Goal: Information Seeking & Learning: Learn about a topic

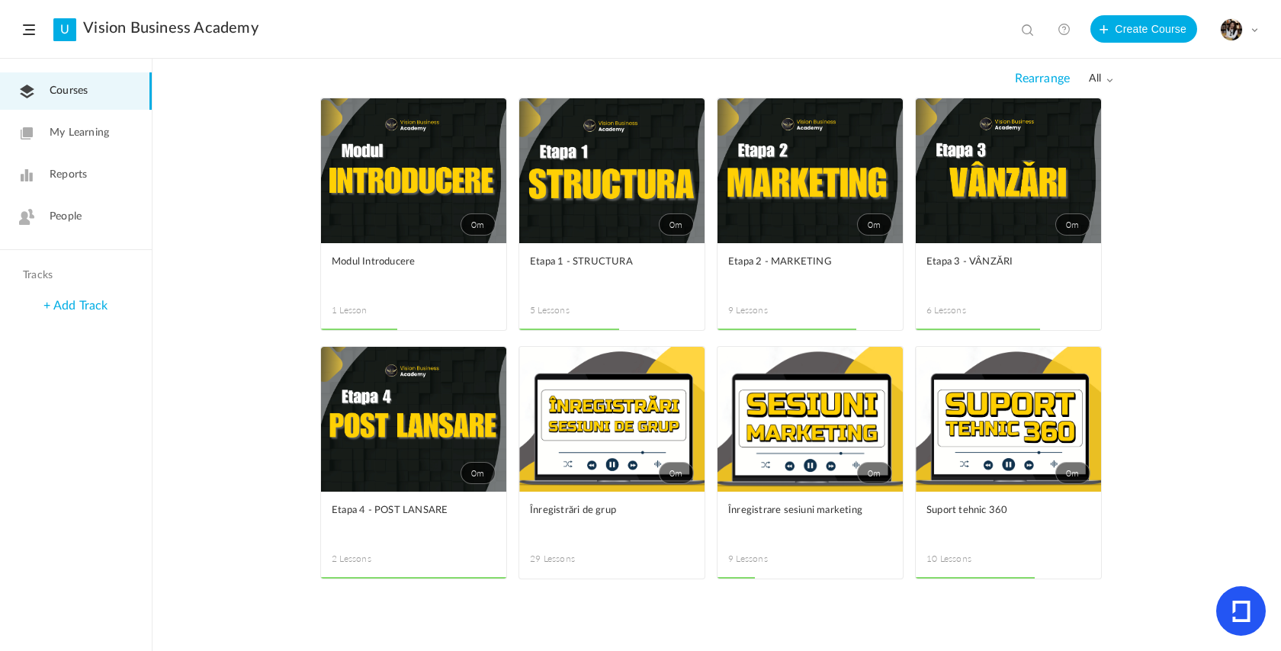
click at [811, 195] on link "0m" at bounding box center [809, 170] width 185 height 145
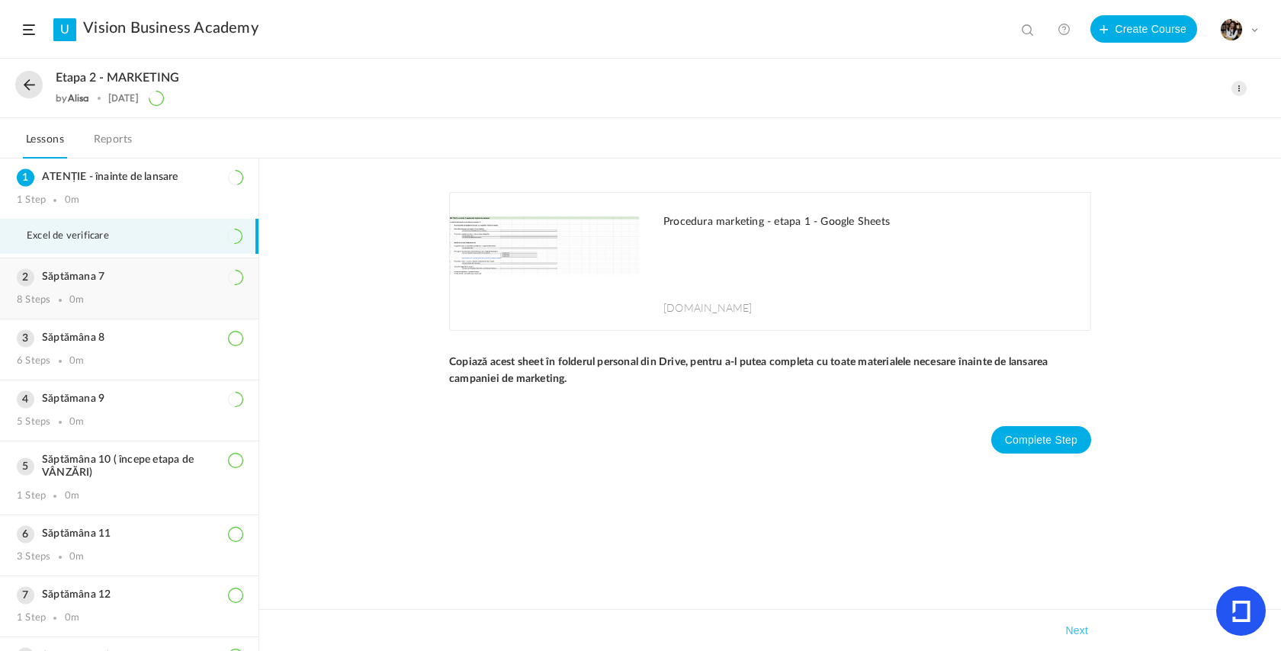
click at [85, 297] on div "8 Steps 0m" at bounding box center [129, 300] width 225 height 12
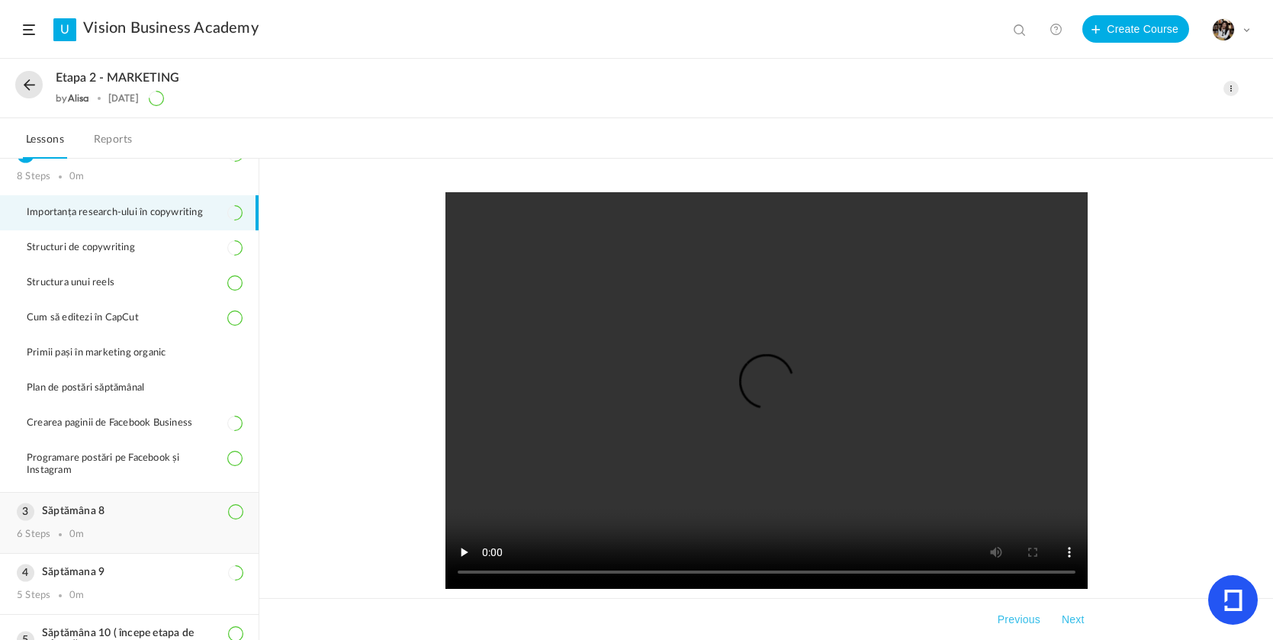
scroll to position [114, 0]
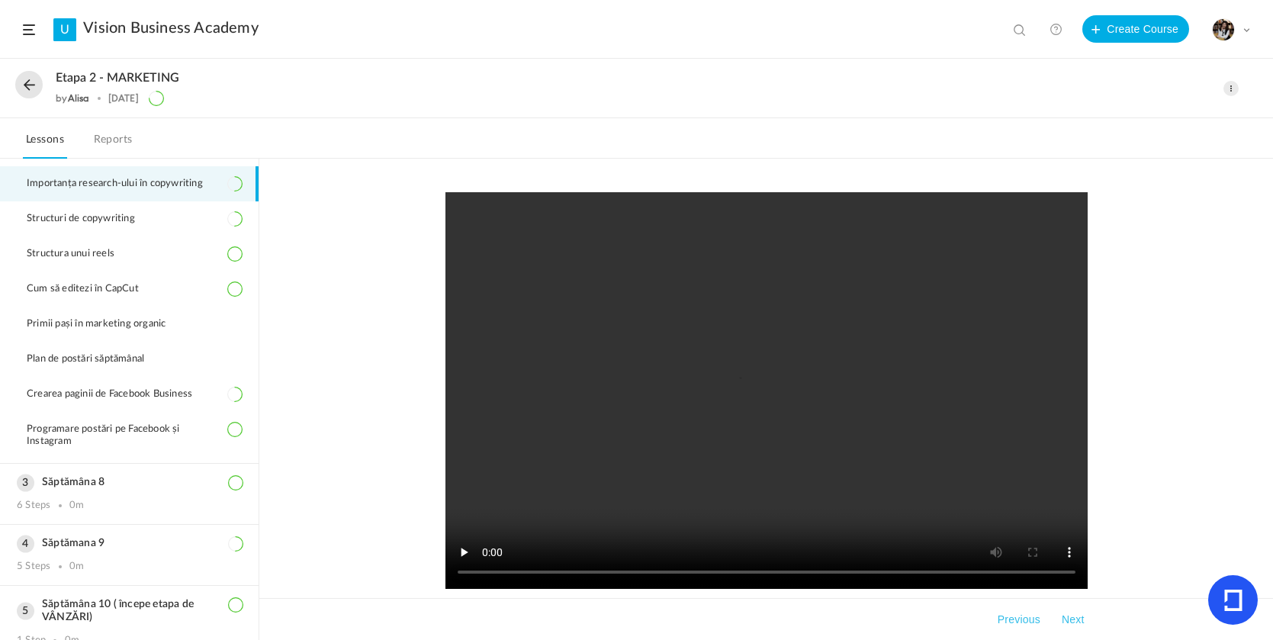
click at [33, 89] on button at bounding box center [28, 84] width 27 height 27
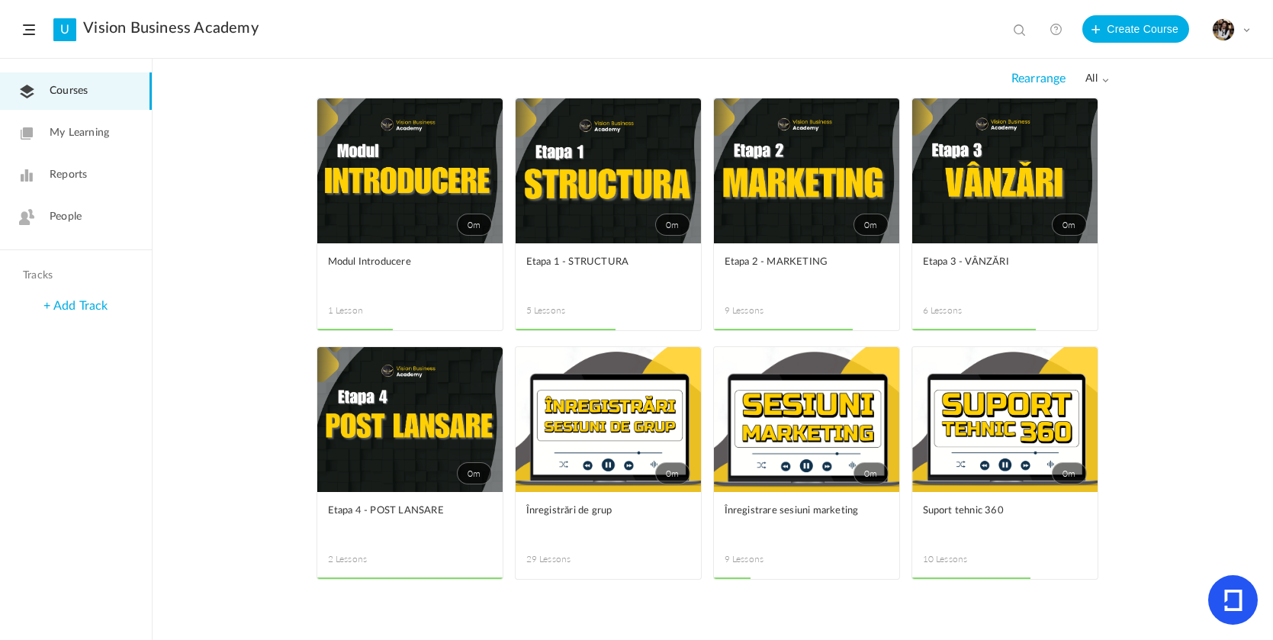
click at [597, 239] on link "0m" at bounding box center [607, 170] width 185 height 145
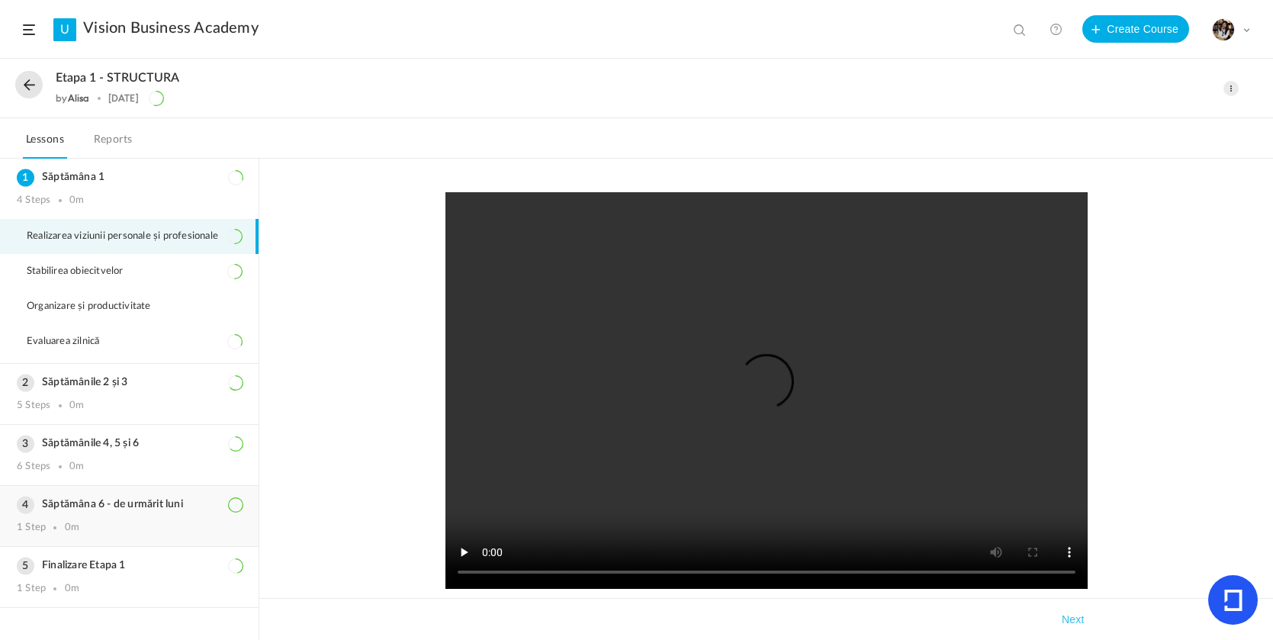
click at [124, 505] on h3 "Săptămâna 6 - de urmărit luni" at bounding box center [129, 504] width 225 height 13
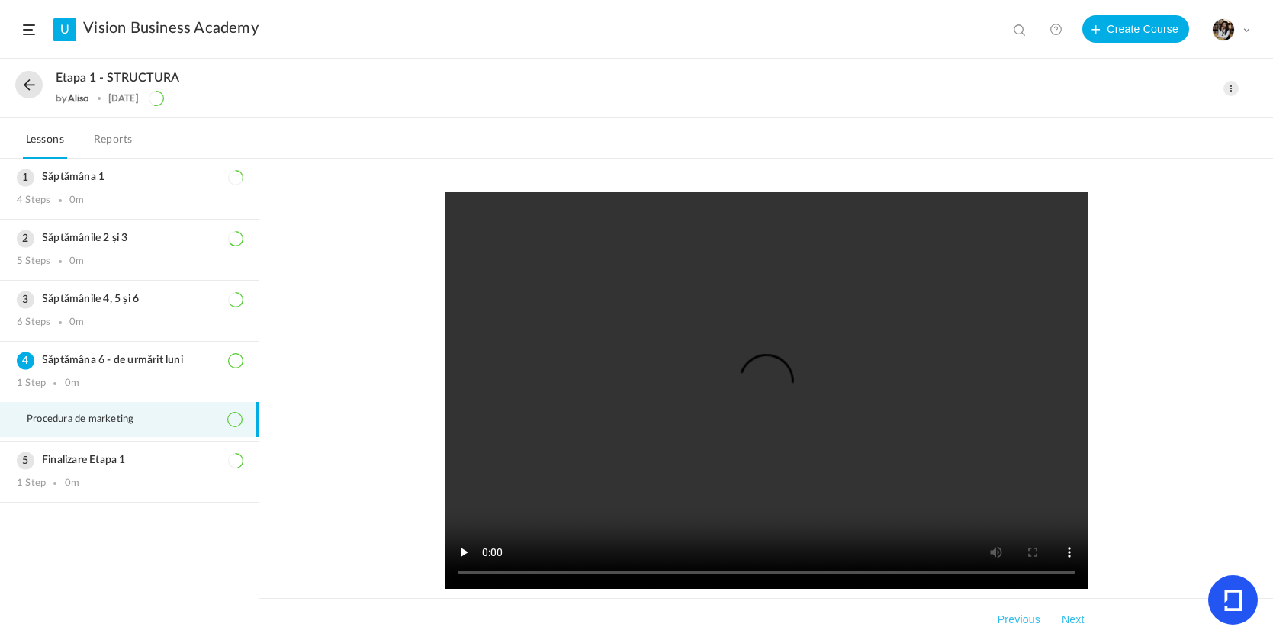
click at [35, 84] on button at bounding box center [28, 84] width 27 height 27
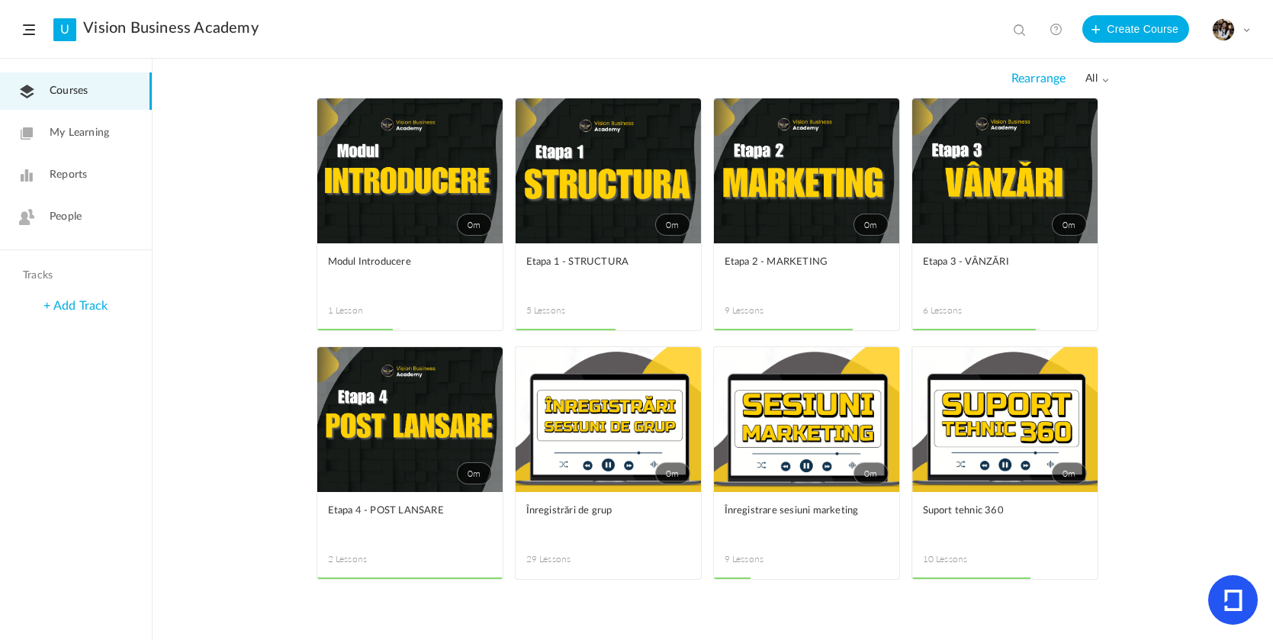
click at [787, 230] on link "0m" at bounding box center [806, 170] width 185 height 145
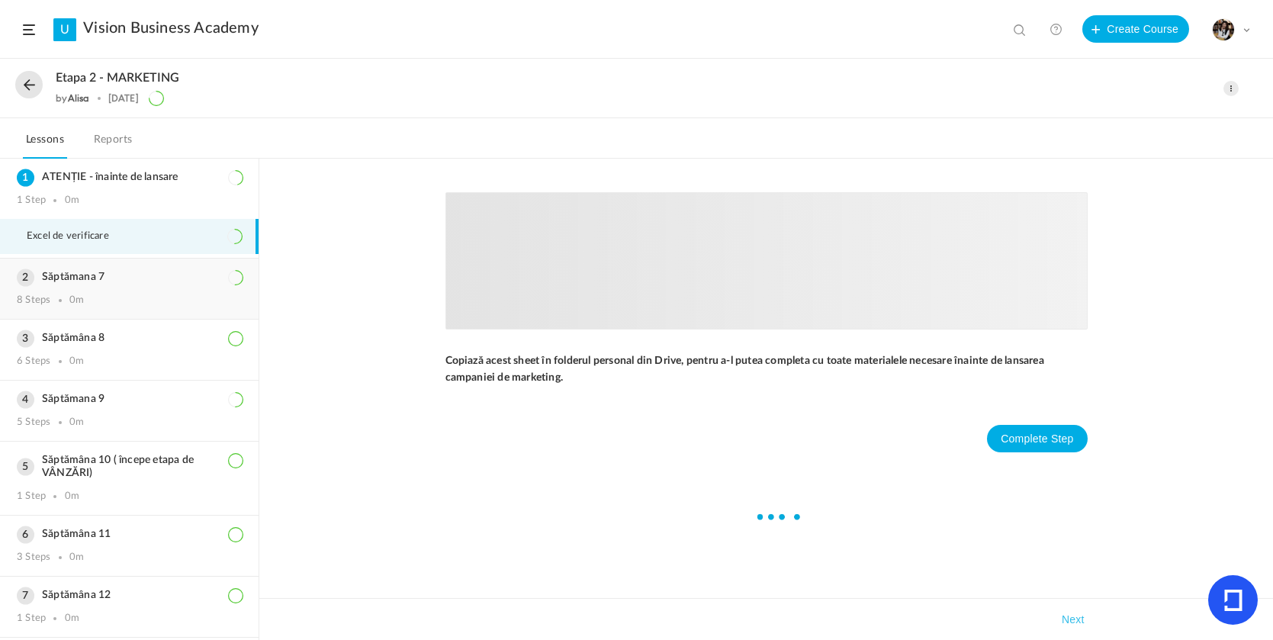
click at [148, 302] on div "8 Steps 0m" at bounding box center [129, 300] width 225 height 12
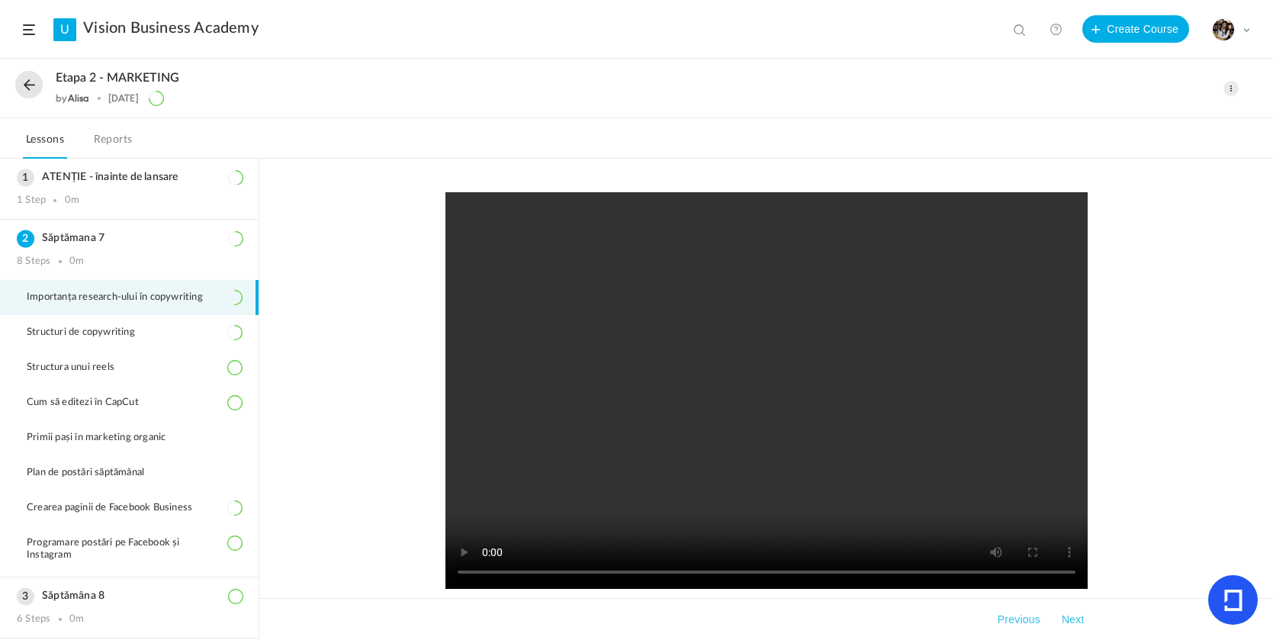
click at [28, 88] on button at bounding box center [28, 84] width 27 height 27
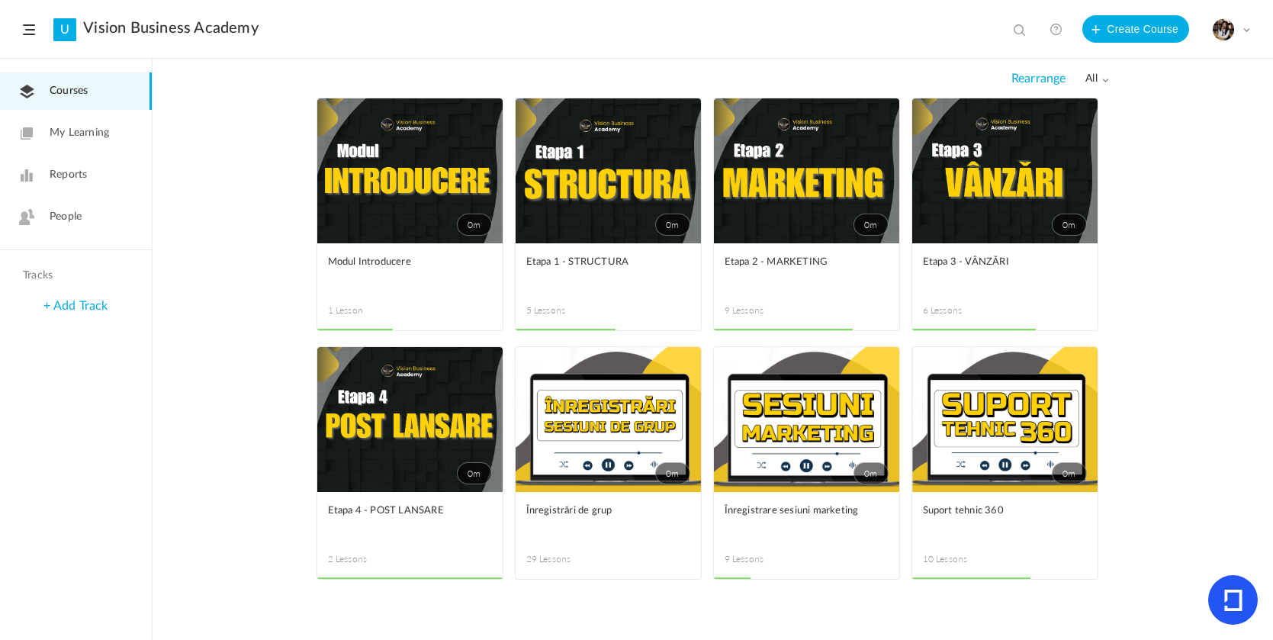
click at [628, 247] on figcaption "Etapa 1 - STRUCTURA 5 Lessons" at bounding box center [607, 286] width 185 height 87
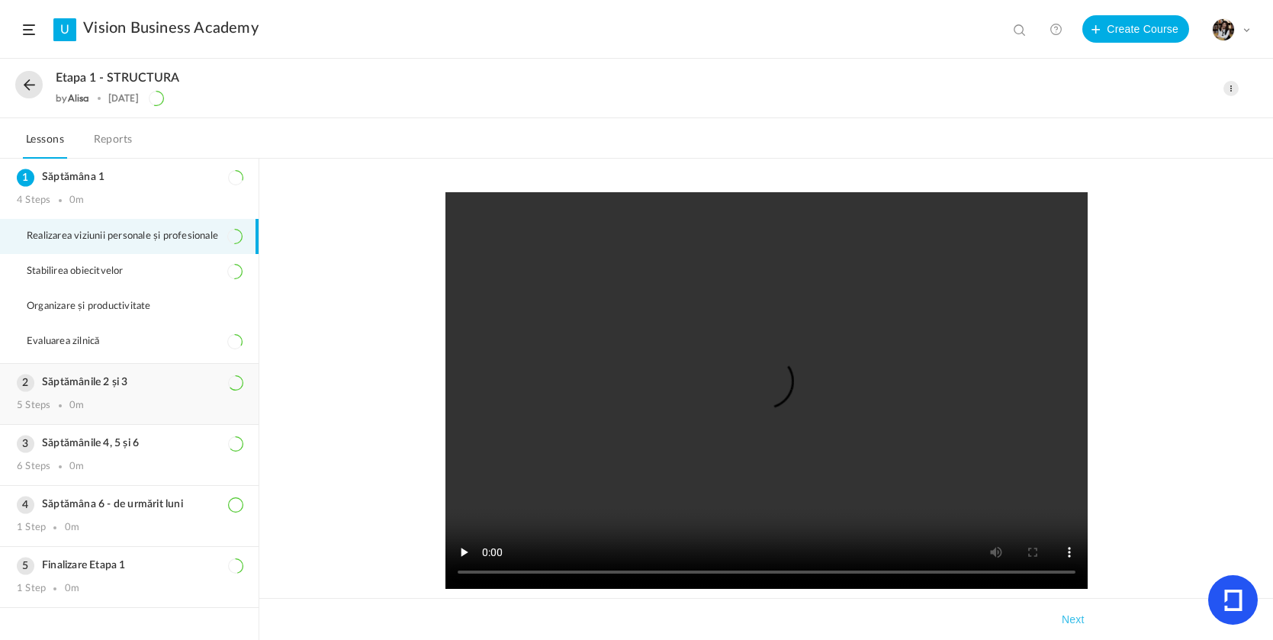
click at [136, 412] on div "5 Steps 0m" at bounding box center [129, 406] width 225 height 12
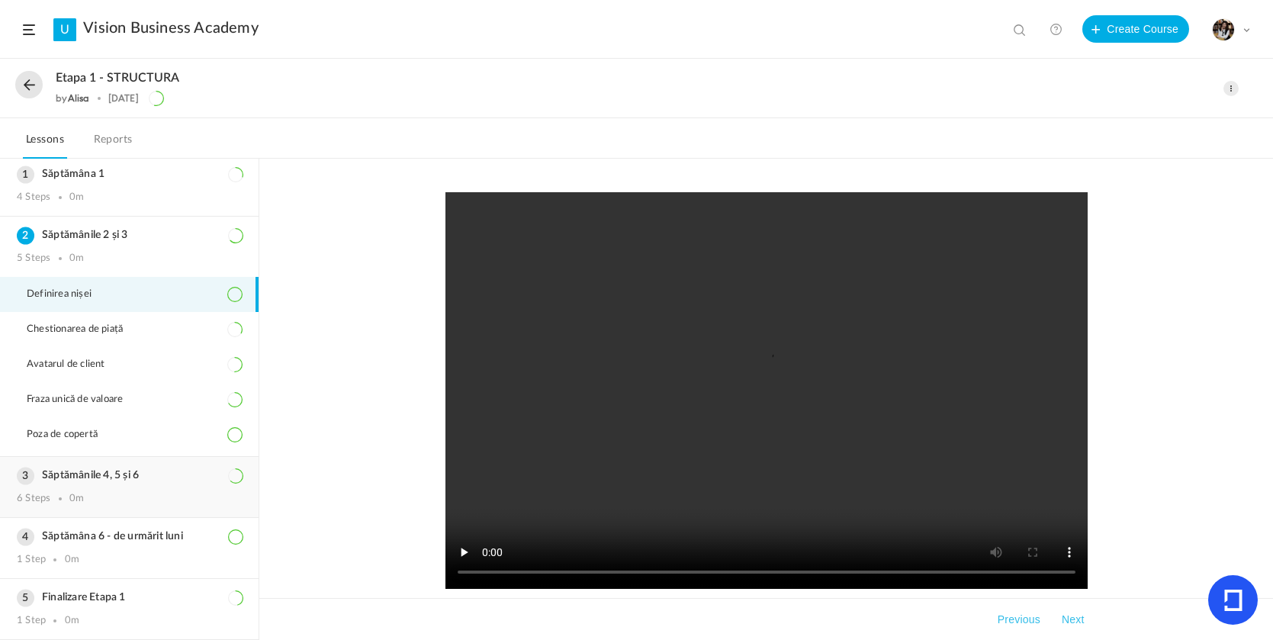
scroll to position [11, 0]
click at [127, 473] on h3 "Săptămânile 4, 5 și 6" at bounding box center [129, 475] width 225 height 13
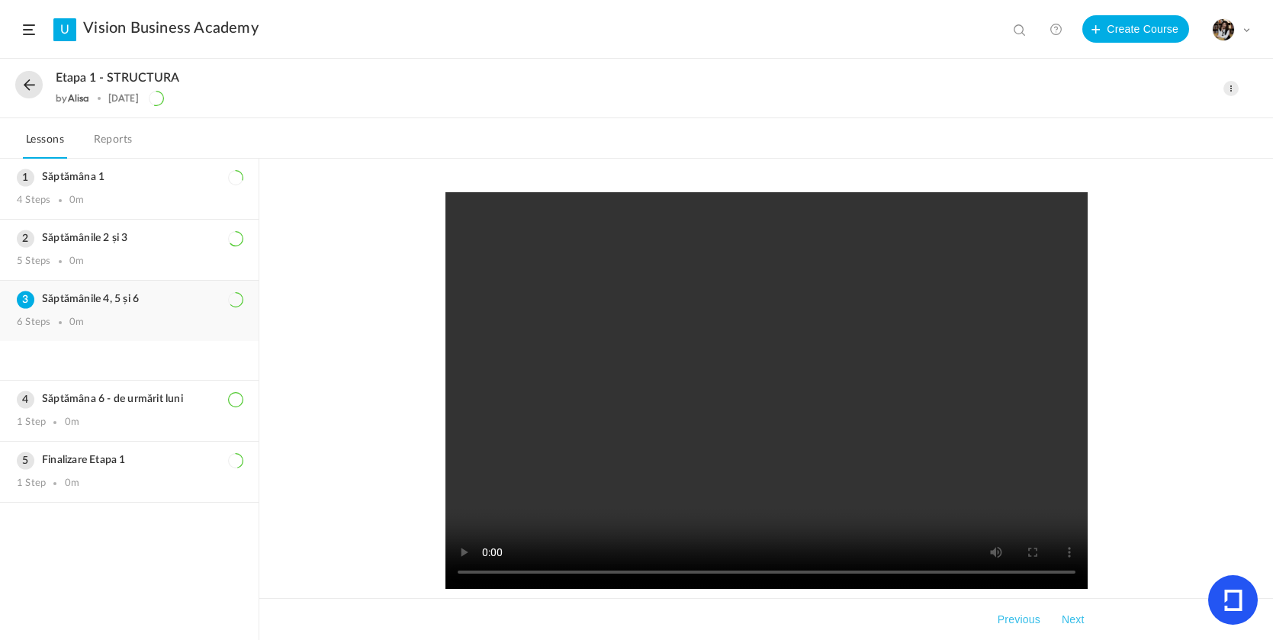
scroll to position [0, 0]
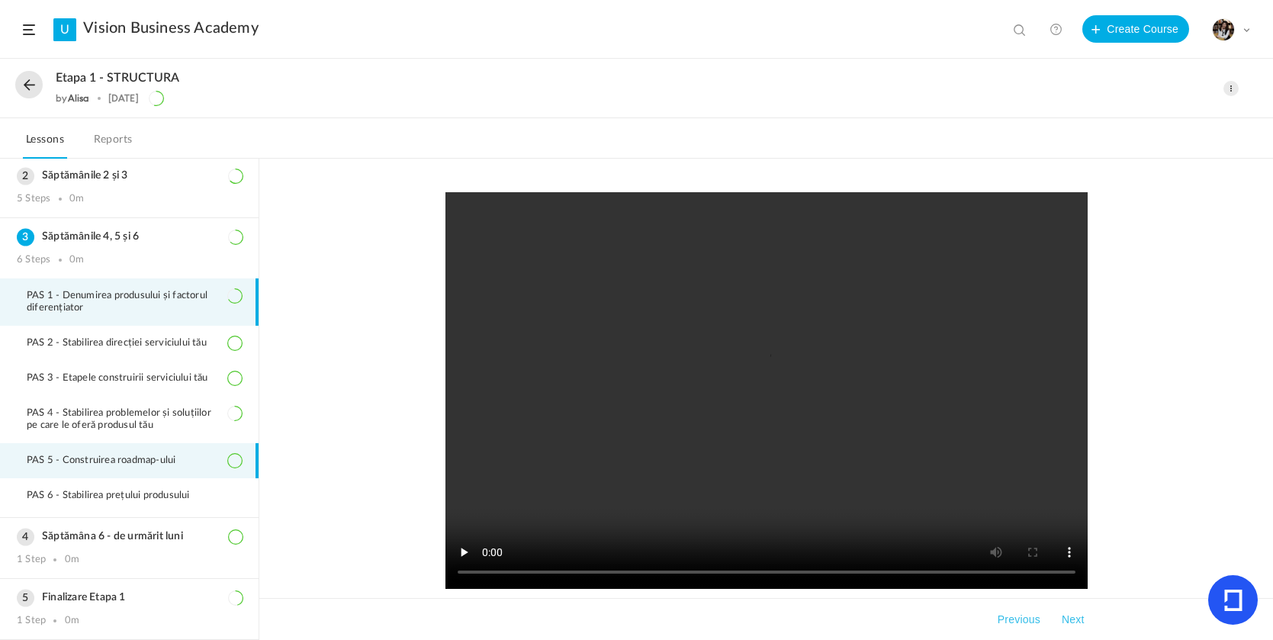
scroll to position [70, 0]
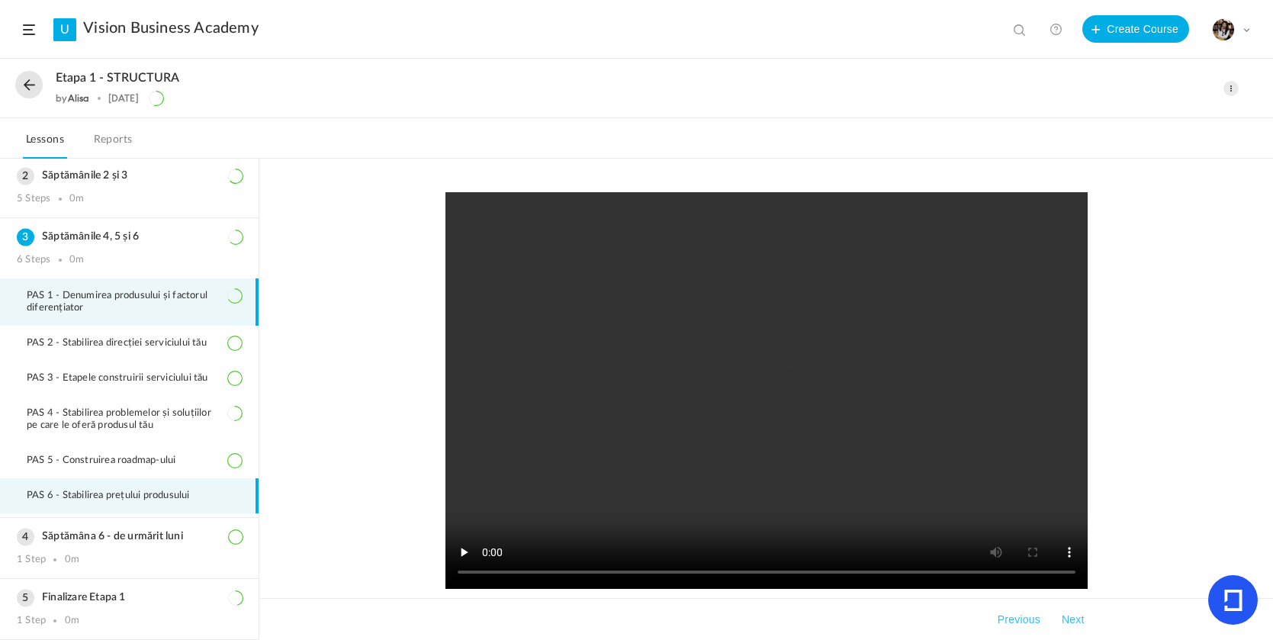
click at [151, 490] on span "PAS 6 - Stabilirea prețului produsului" at bounding box center [118, 496] width 182 height 12
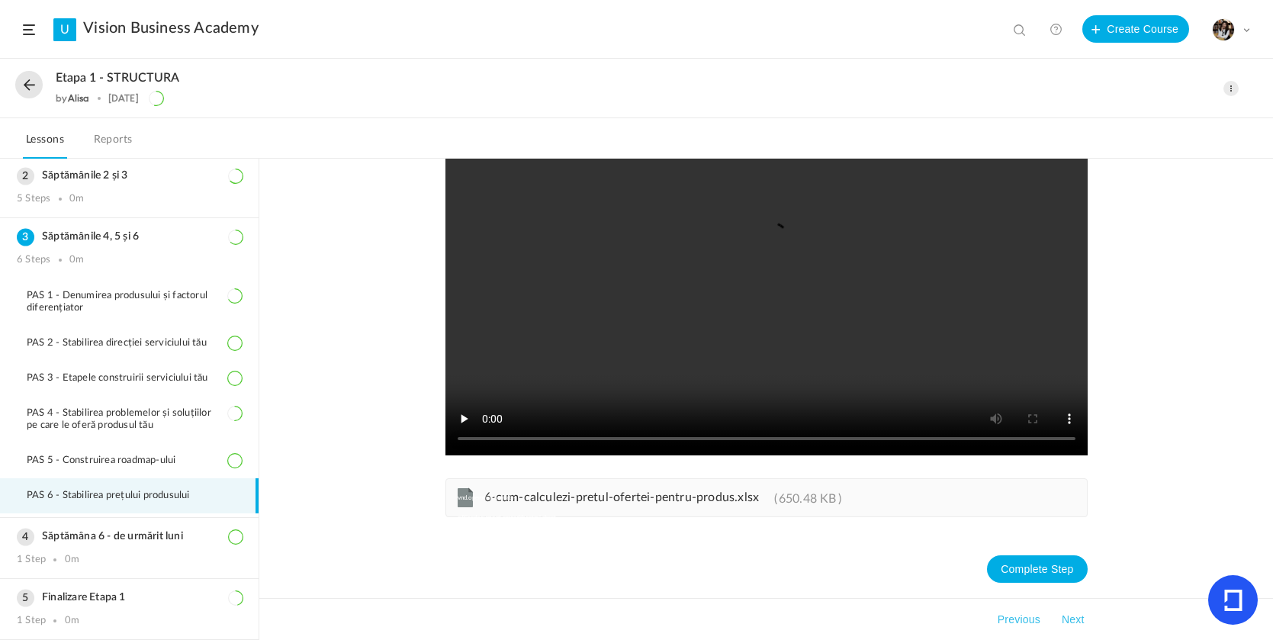
scroll to position [134, 0]
click at [556, 496] on span "6-cum-calculezi-pretul-ofertei-pentru-produs.xlsx" at bounding box center [621, 497] width 275 height 12
click at [30, 77] on button at bounding box center [28, 84] width 27 height 27
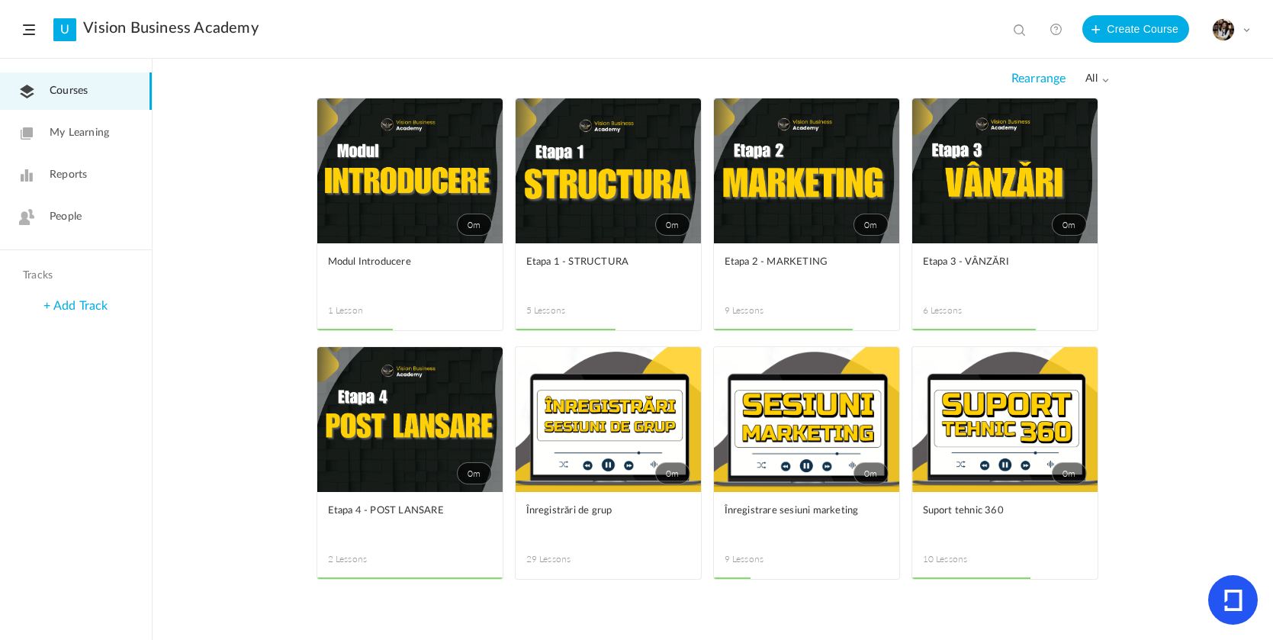
click at [1031, 223] on link "0m" at bounding box center [1004, 170] width 185 height 145
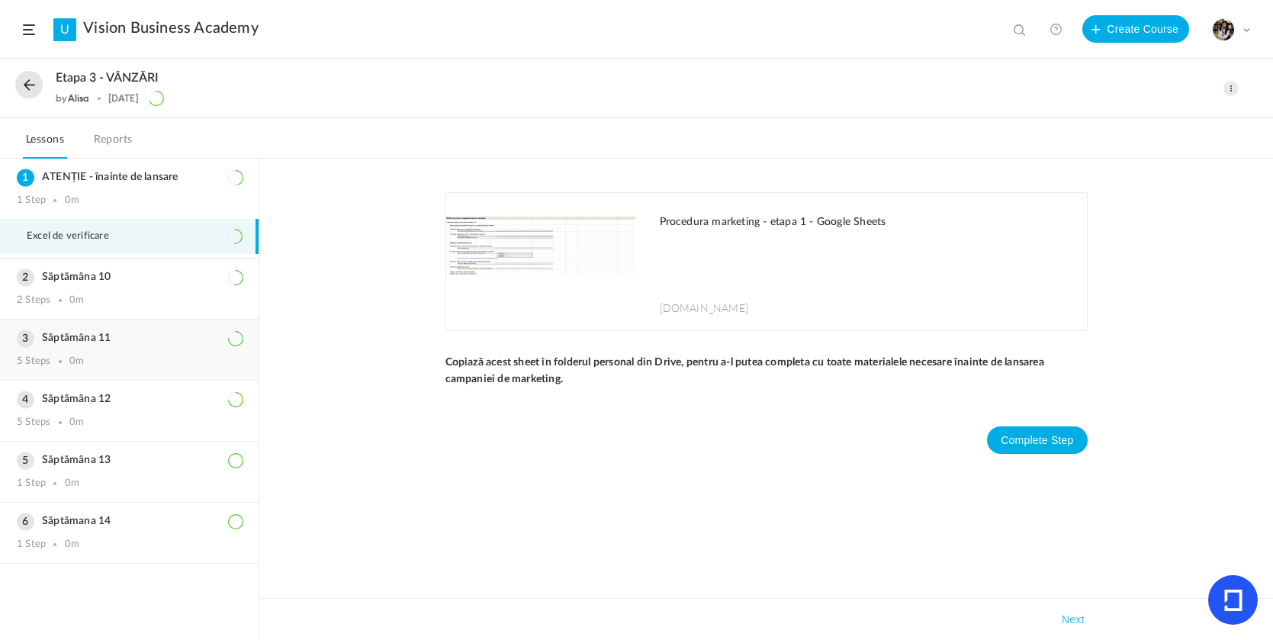
click at [100, 413] on div "Săptămâna 12 5 Steps 0m" at bounding box center [129, 410] width 258 height 60
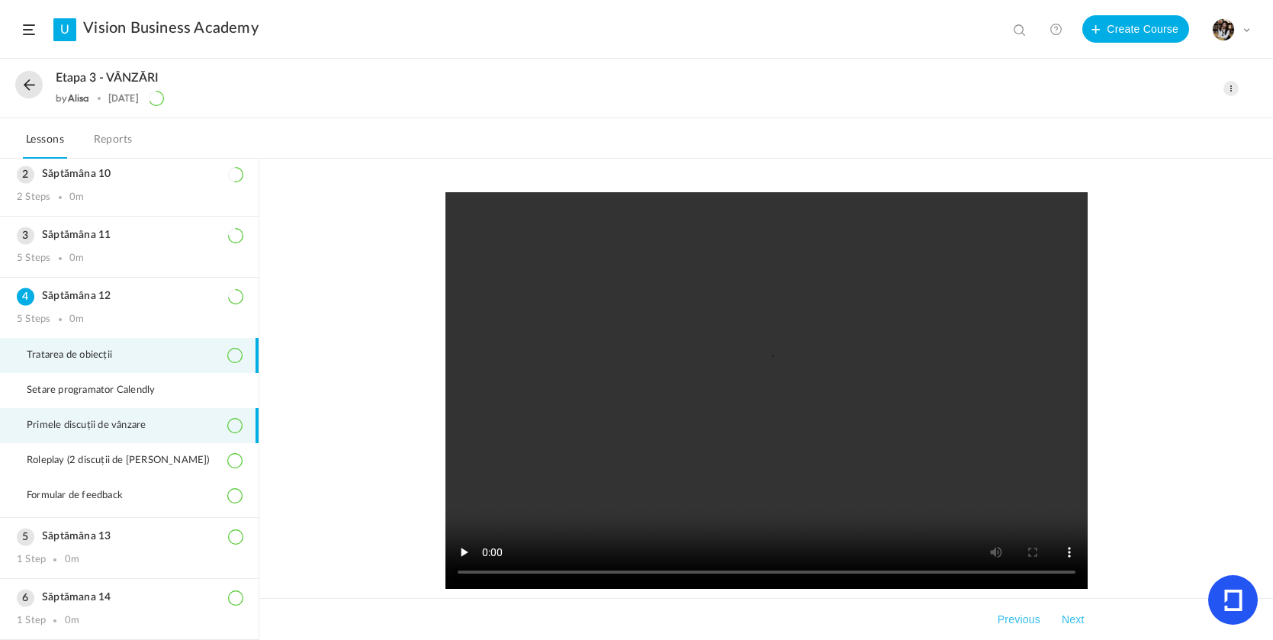
scroll to position [73, 0]
click at [84, 253] on div "5 Steps 0m" at bounding box center [129, 258] width 225 height 12
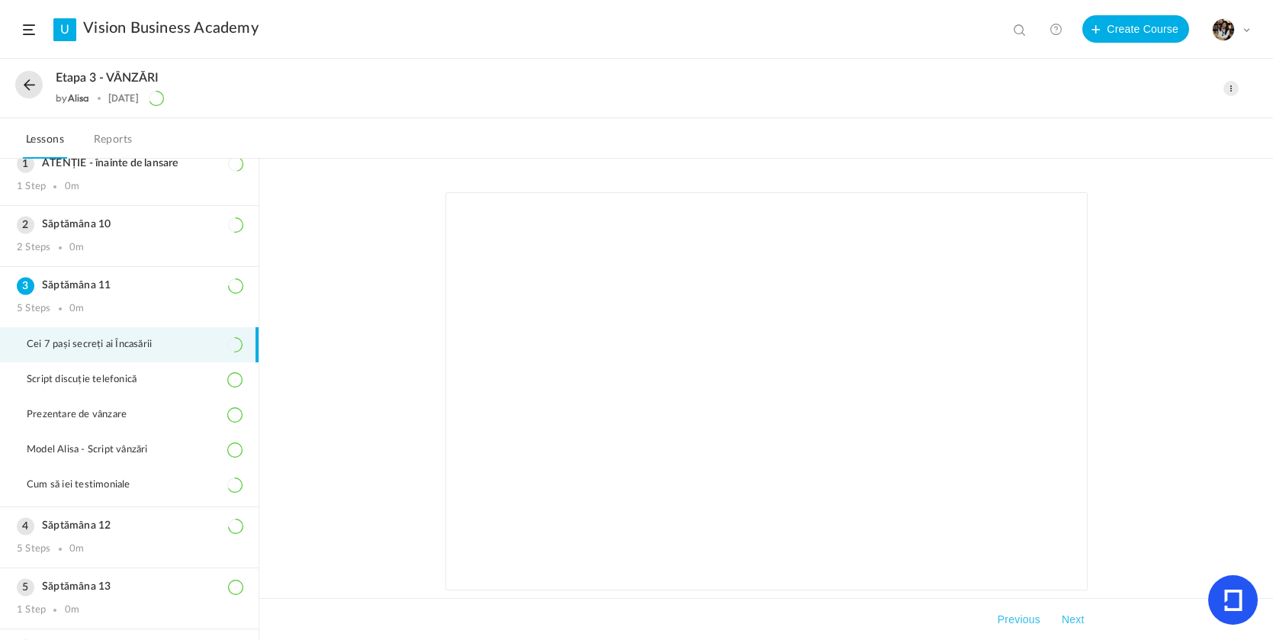
scroll to position [27, 0]
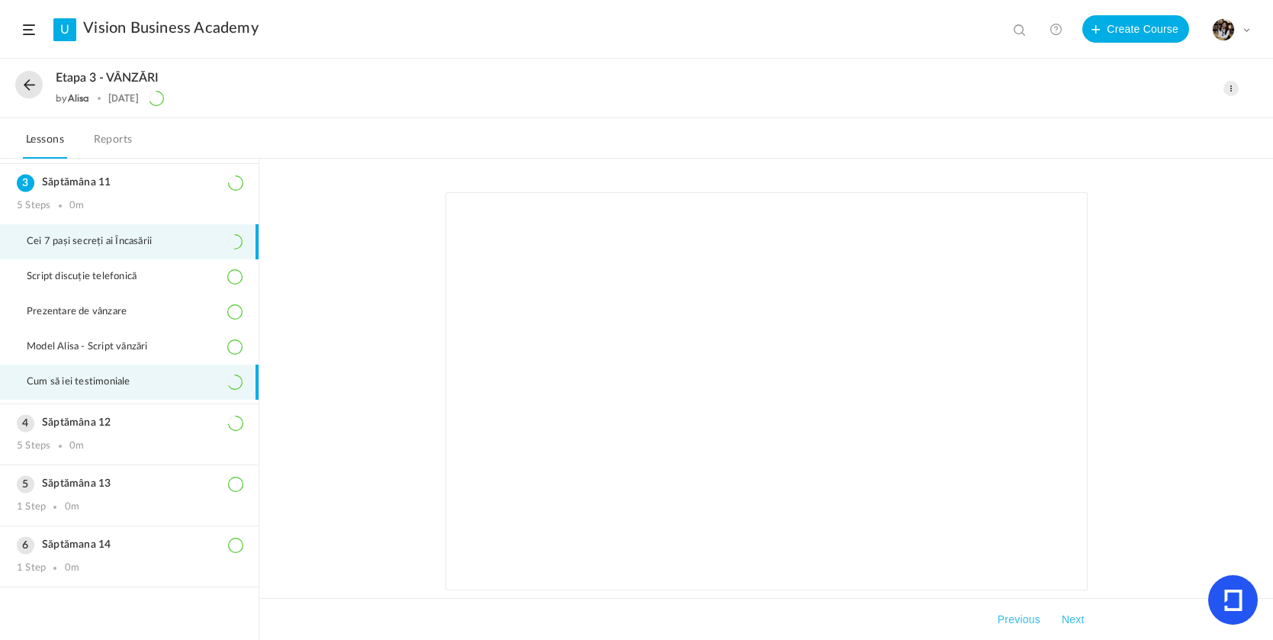
click at [118, 464] on ol "ATENȚIE - înainte de lansare 1 Step 0m Excel de verificare Săptămâna 10 2 Steps…" at bounding box center [129, 399] width 258 height 481
click at [113, 492] on div "Săptămâna 13 1 Step 0m" at bounding box center [129, 495] width 258 height 60
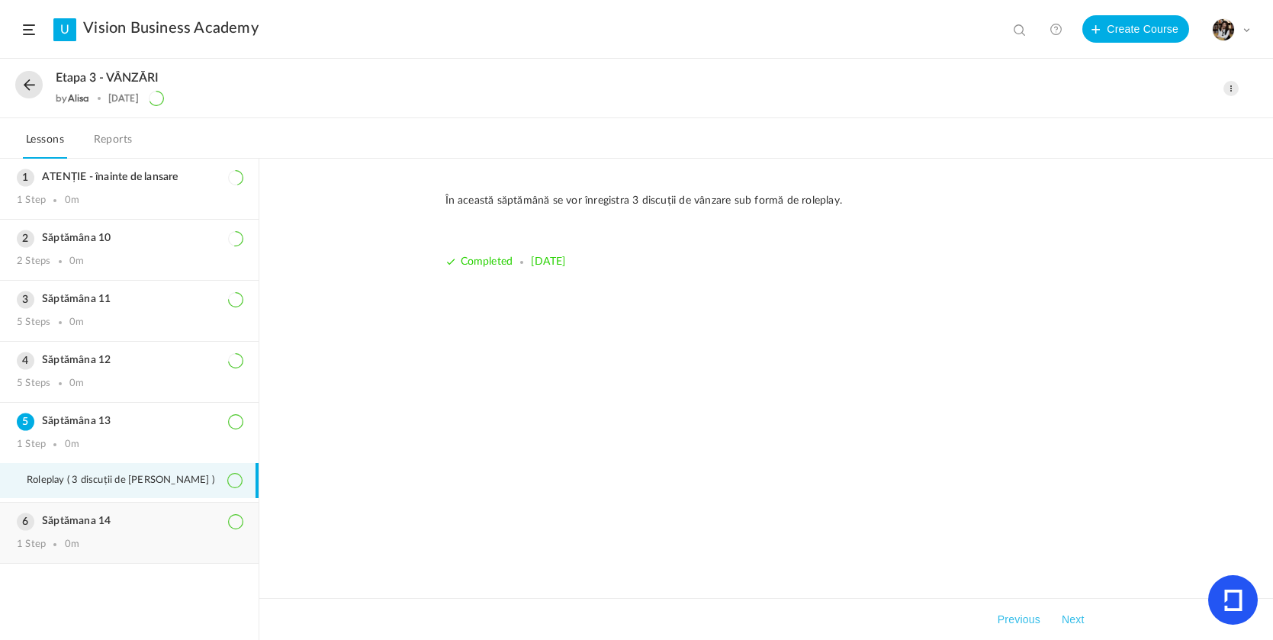
click at [101, 528] on h3 "Săptămana 14" at bounding box center [129, 521] width 225 height 13
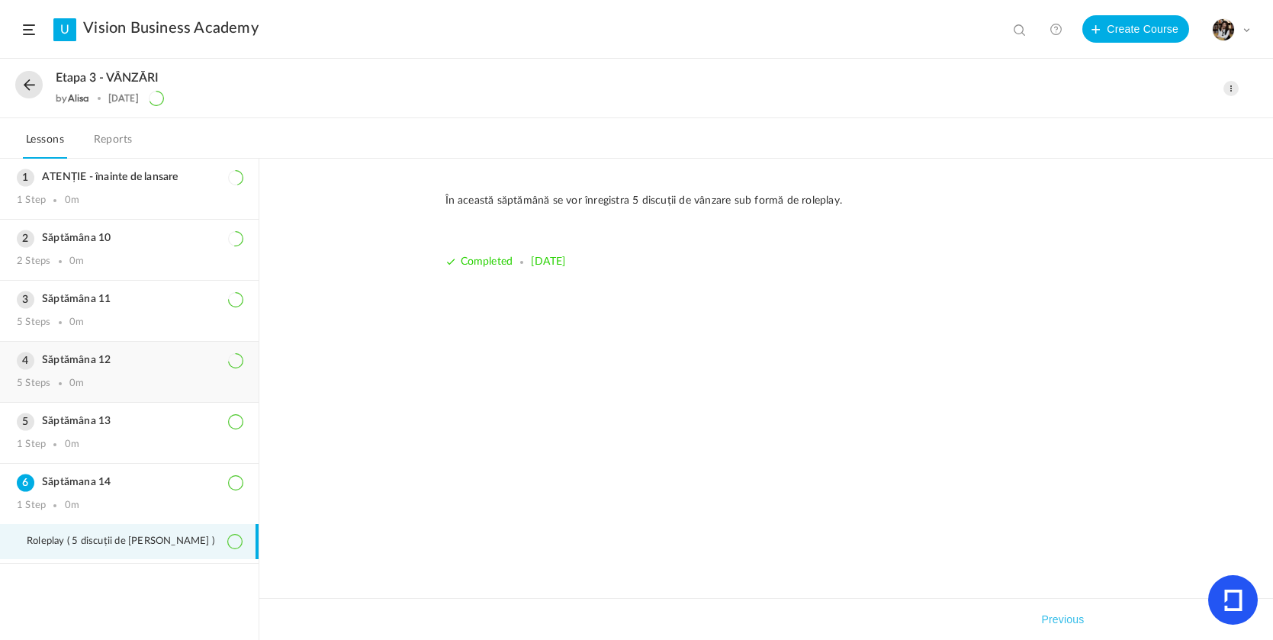
click at [130, 380] on div "Săptămâna 12 5 Steps 0m" at bounding box center [129, 372] width 258 height 60
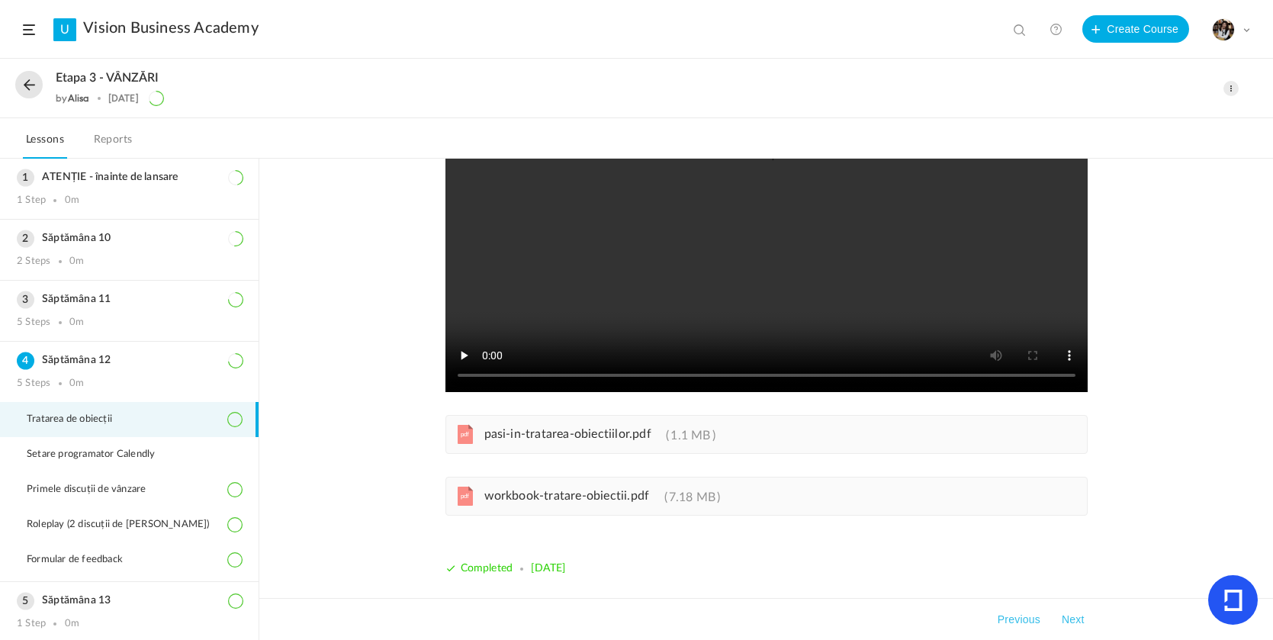
scroll to position [197, 0]
